Goal: Information Seeking & Learning: Find specific fact

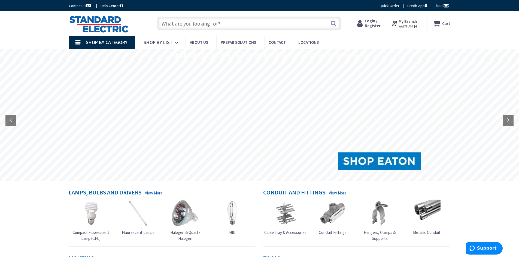
click at [179, 21] on input "text" at bounding box center [249, 24] width 184 height 14
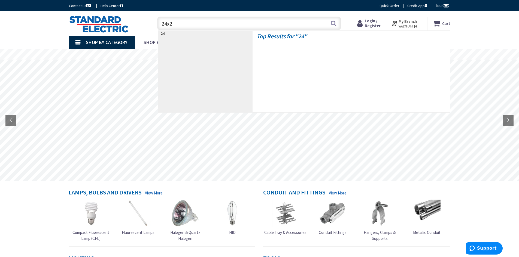
type input "24x24"
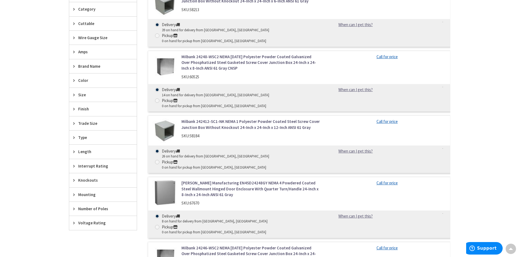
scroll to position [272, 0]
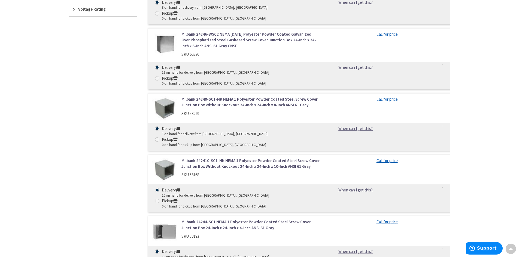
type input "[GEOGRAPHIC_DATA], [GEOGRAPHIC_DATA]"
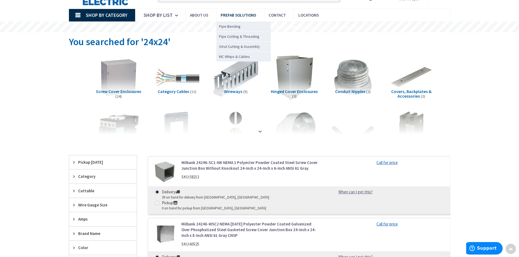
scroll to position [0, 0]
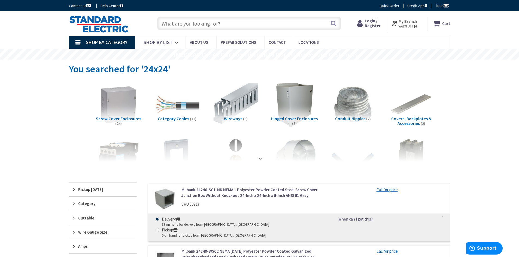
click at [198, 21] on input "text" at bounding box center [249, 24] width 184 height 14
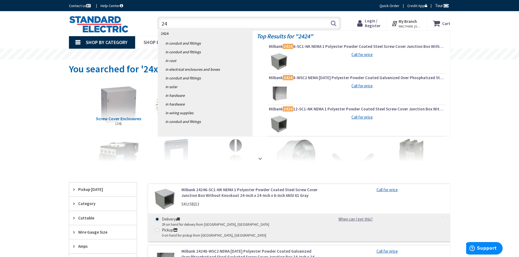
type input "2"
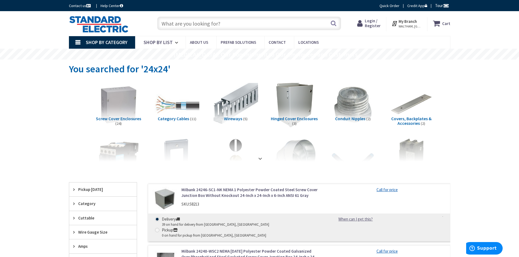
type input "n"
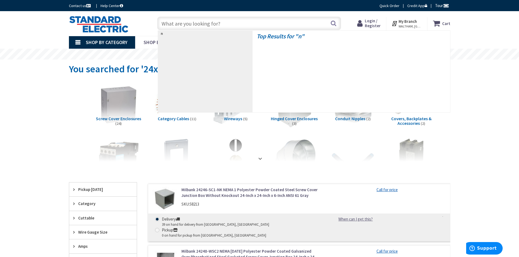
type input "="
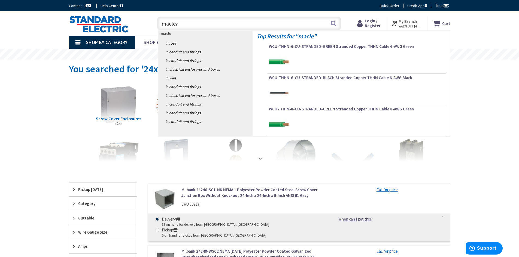
type input "[PERSON_NAME]"
